Goal: Information Seeking & Learning: Learn about a topic

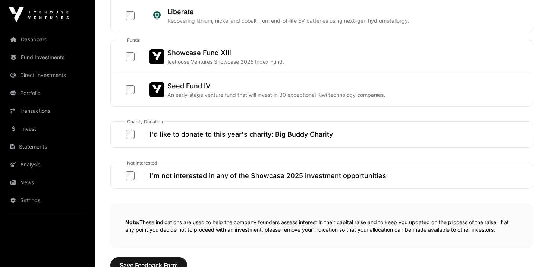
scroll to position [483, 0]
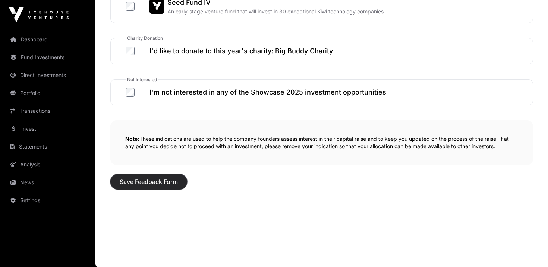
click at [149, 183] on span "Save Feedback Form" at bounding box center [149, 181] width 58 height 9
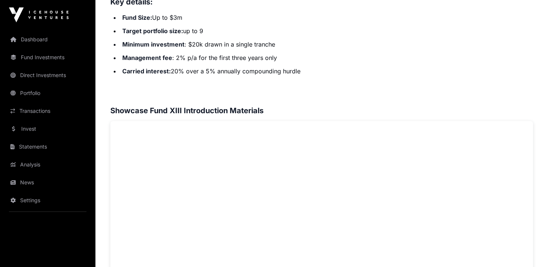
scroll to position [352, 0]
